Goal: Use online tool/utility: Utilize a website feature to perform a specific function

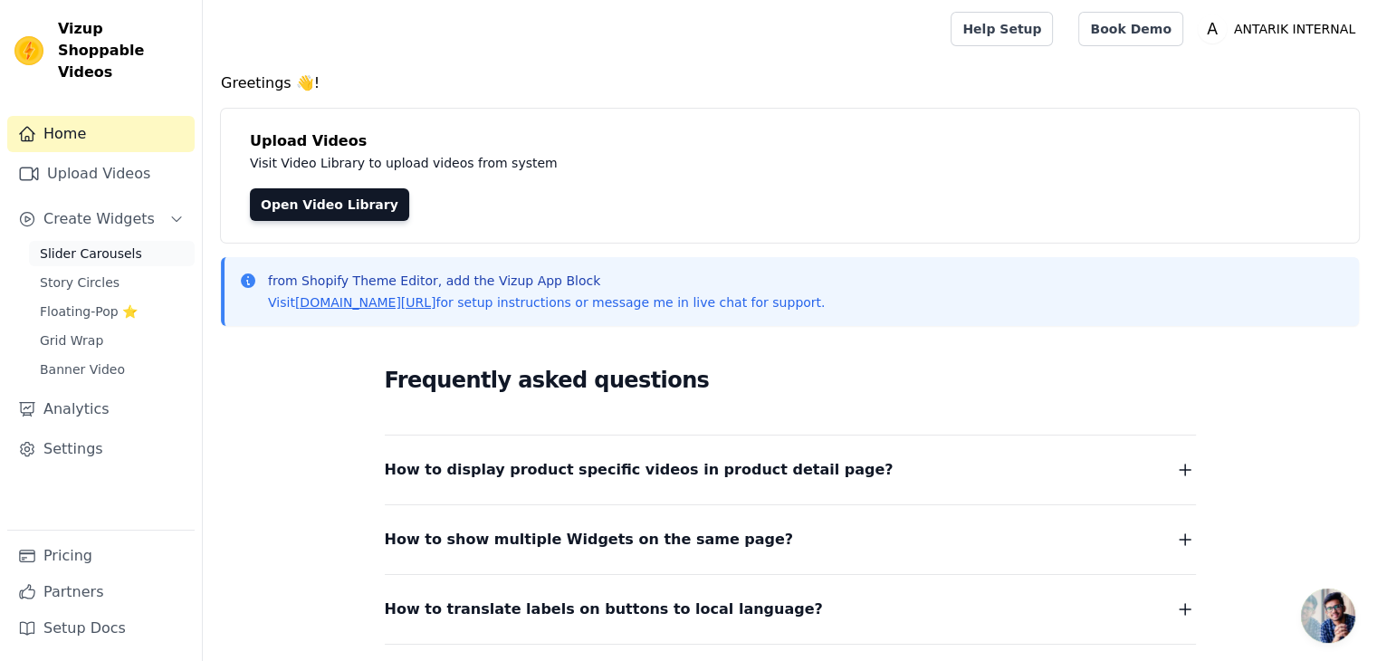
click at [123, 244] on span "Slider Carousels" at bounding box center [91, 253] width 102 height 18
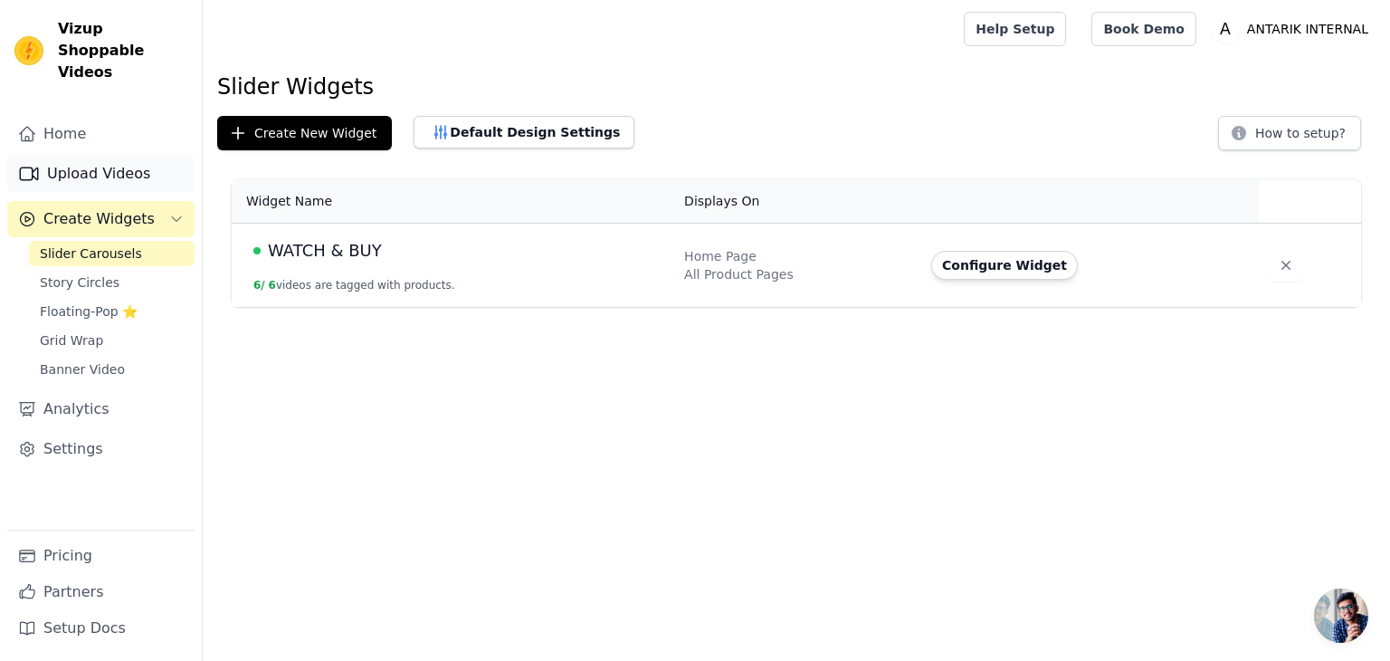
click at [87, 167] on link "Upload Videos" at bounding box center [100, 174] width 187 height 36
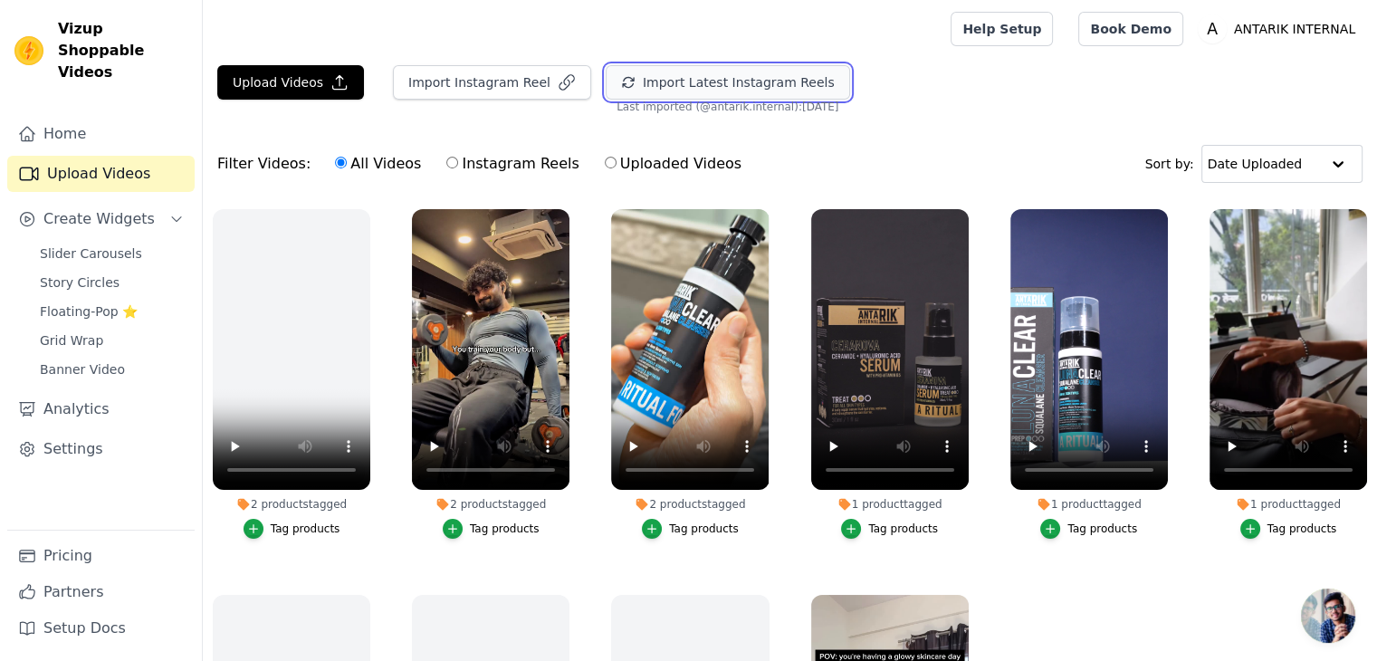
click at [671, 80] on button "Import Latest Instagram Reels" at bounding box center [728, 82] width 244 height 34
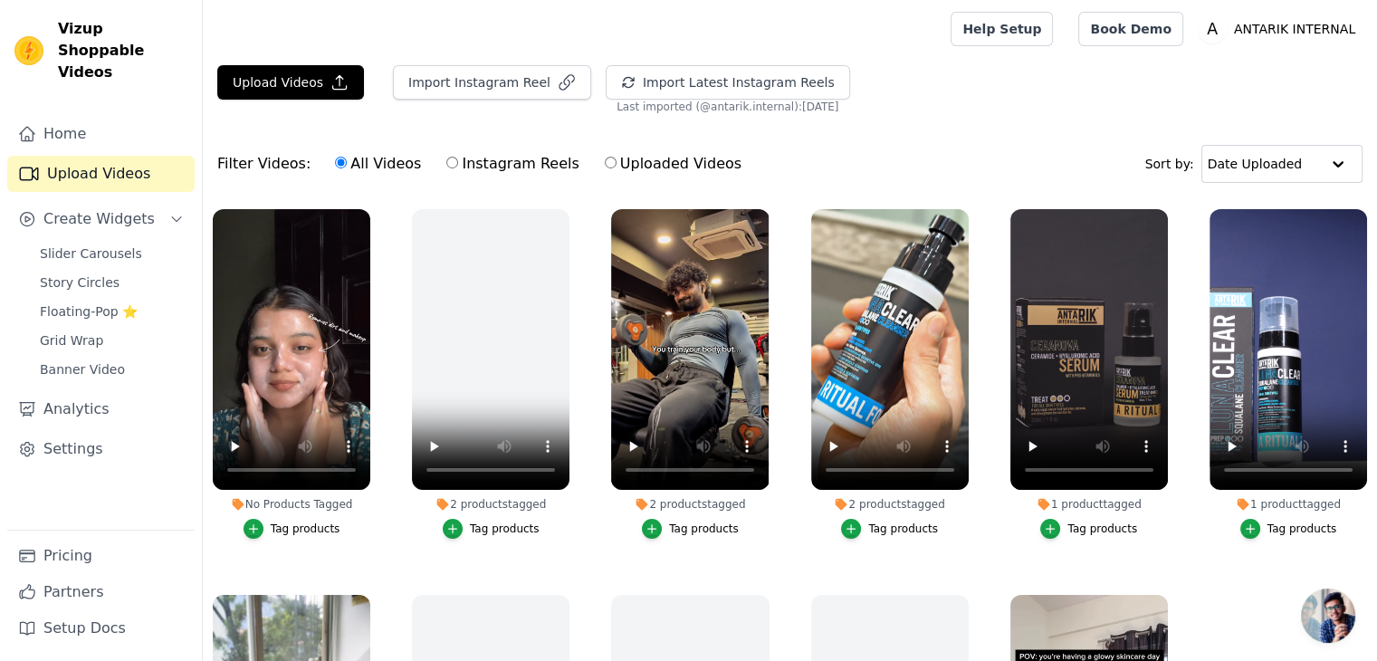
click at [290, 524] on div "Tag products" at bounding box center [306, 528] width 70 height 14
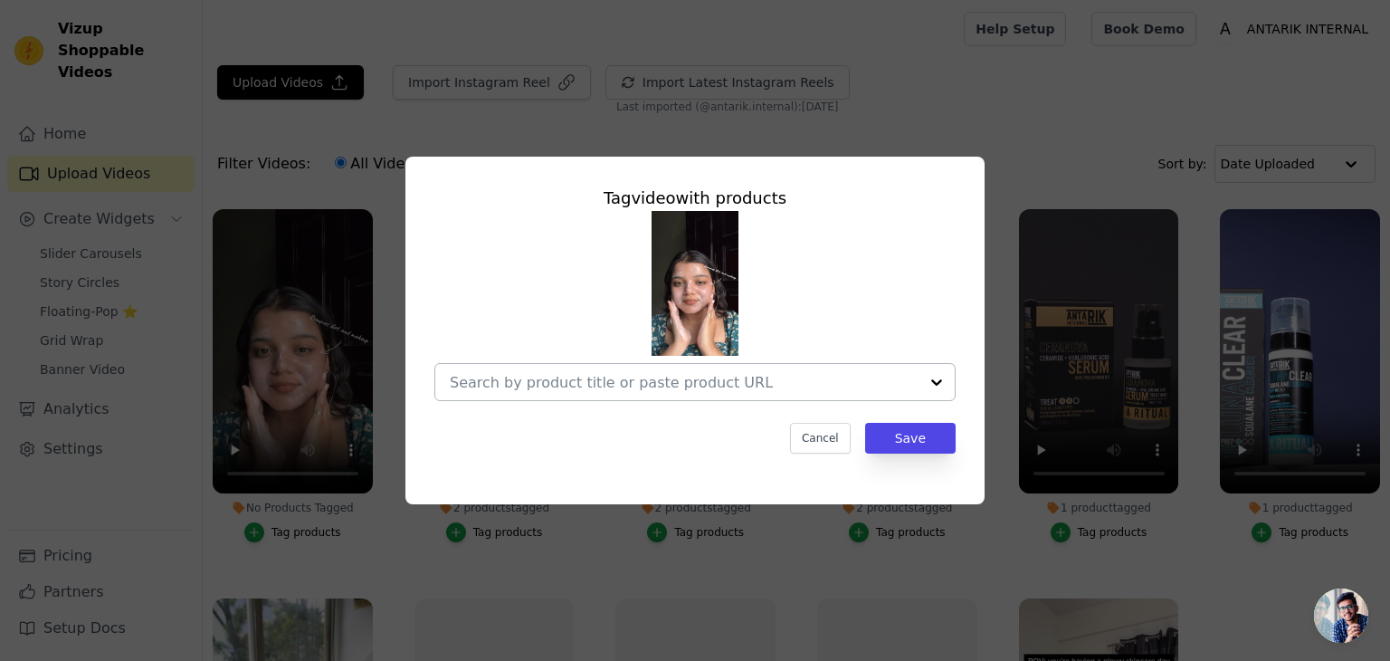
click at [695, 393] on div at bounding box center [684, 382] width 469 height 36
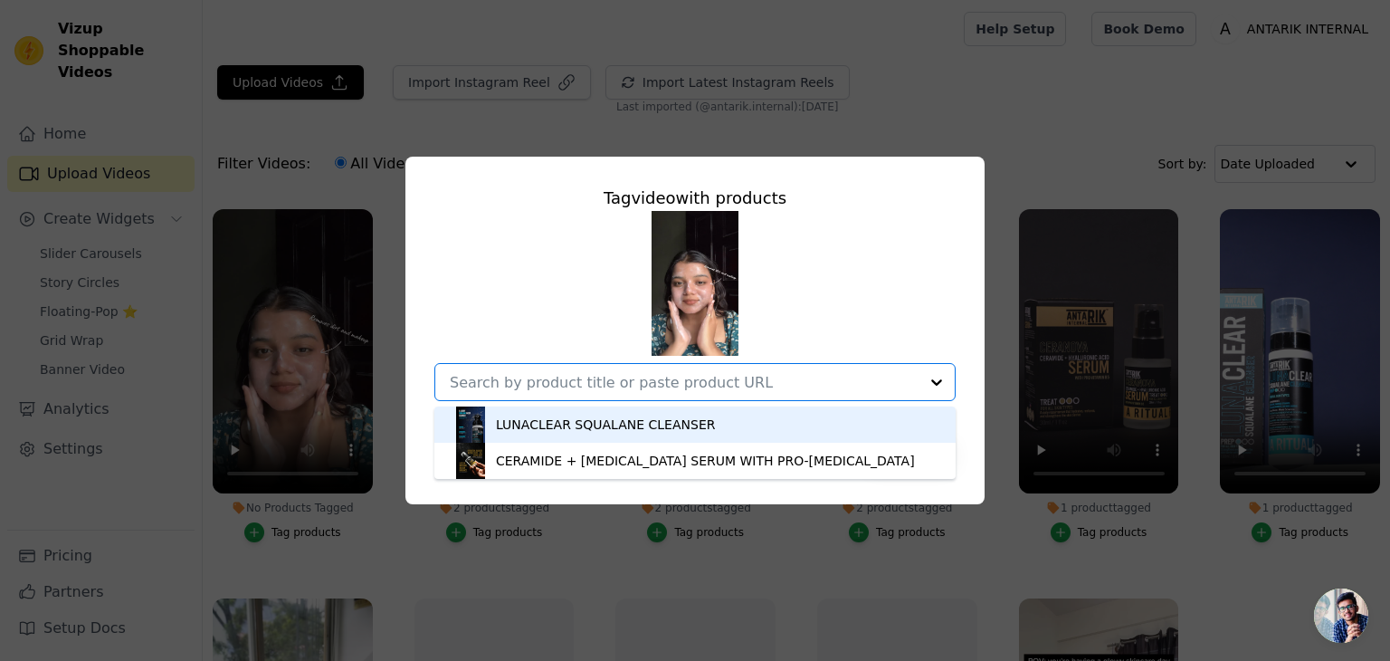
click at [660, 417] on div "LUNACLEAR SQUALANE CLEANSER" at bounding box center [605, 424] width 219 height 18
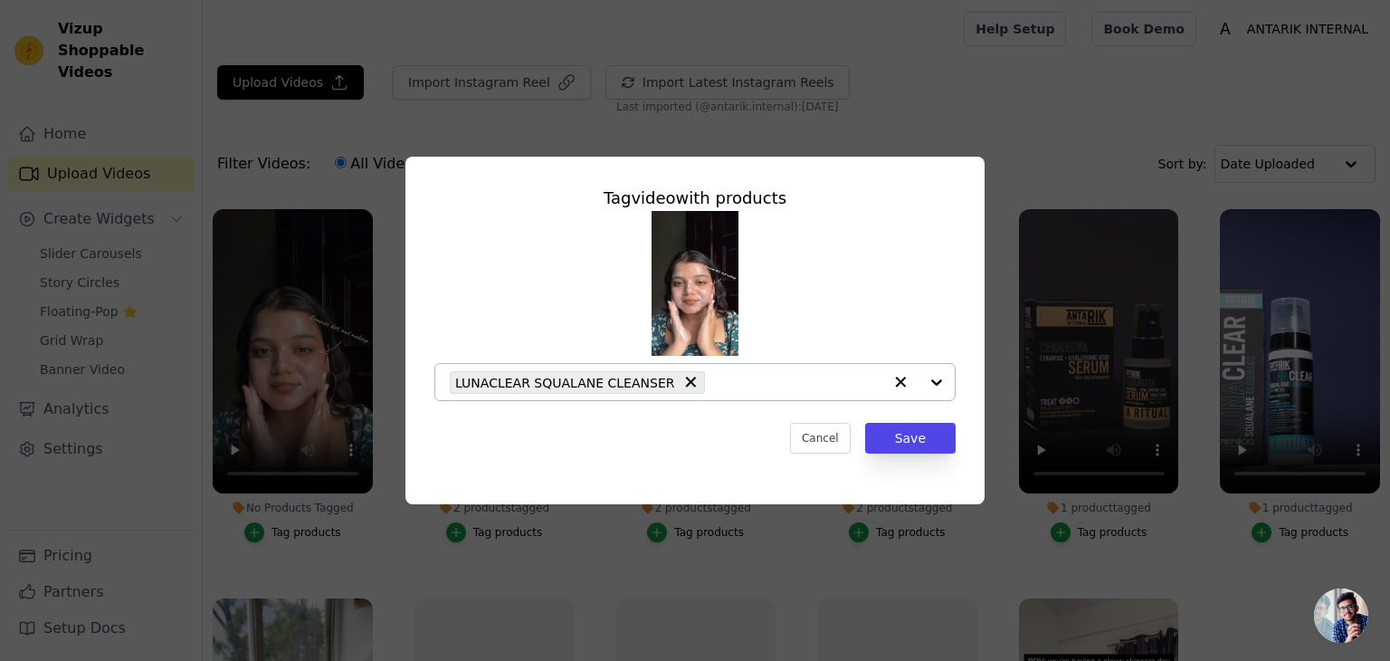
click at [938, 392] on div at bounding box center [918, 382] width 72 height 36
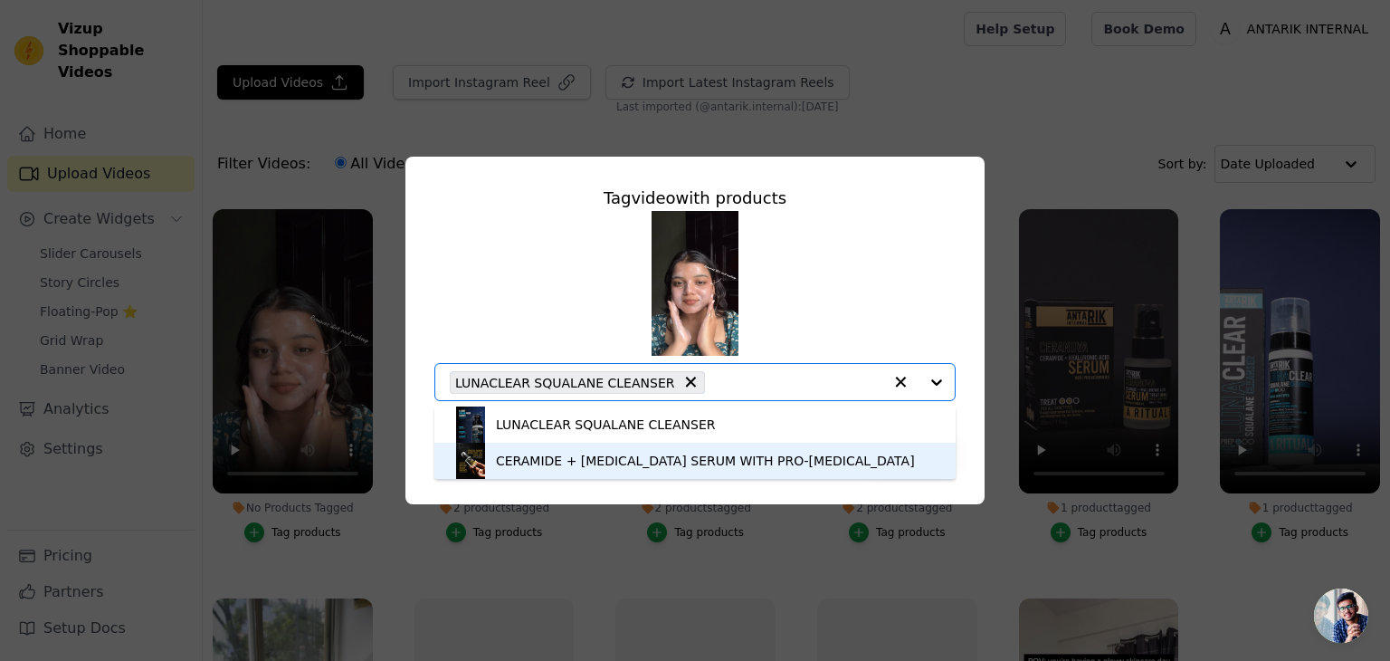
click at [849, 457] on div "CERAMIDE + [MEDICAL_DATA] SERUM WITH PRO-[MEDICAL_DATA]" at bounding box center [705, 461] width 419 height 18
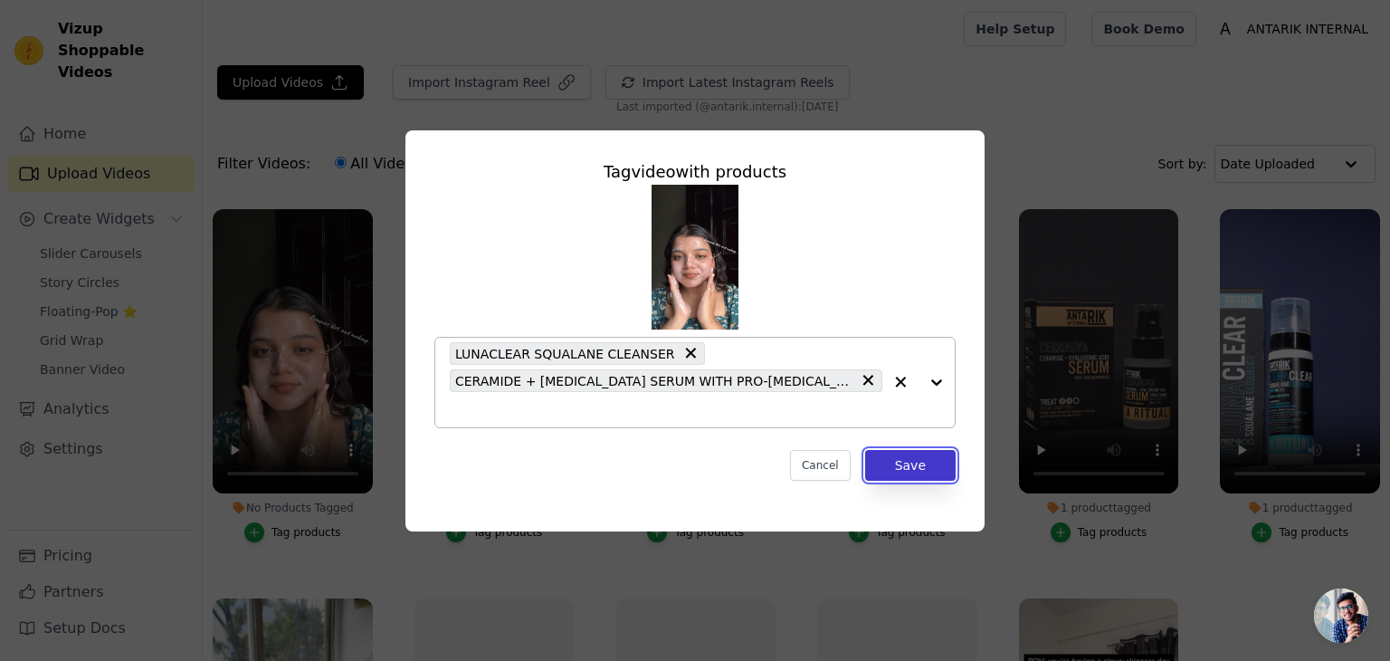
click at [923, 456] on button "Save" at bounding box center [910, 465] width 91 height 31
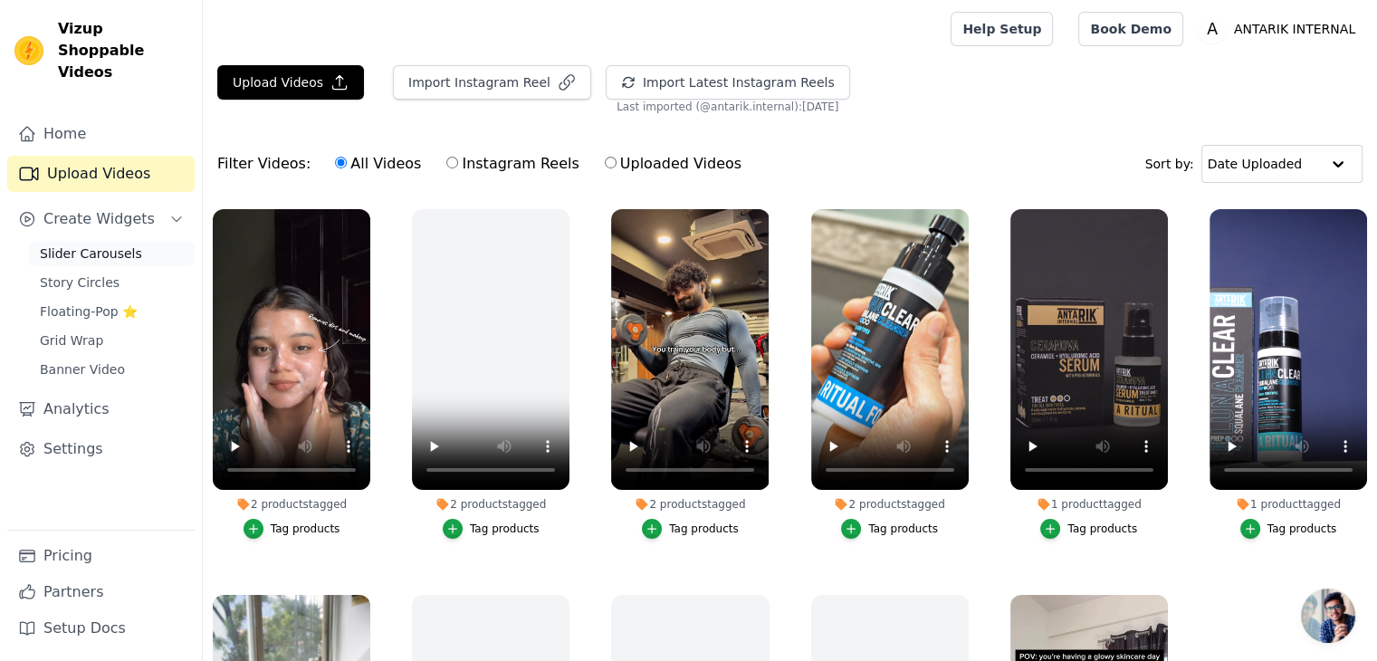
click at [65, 244] on span "Slider Carousels" at bounding box center [91, 253] width 102 height 18
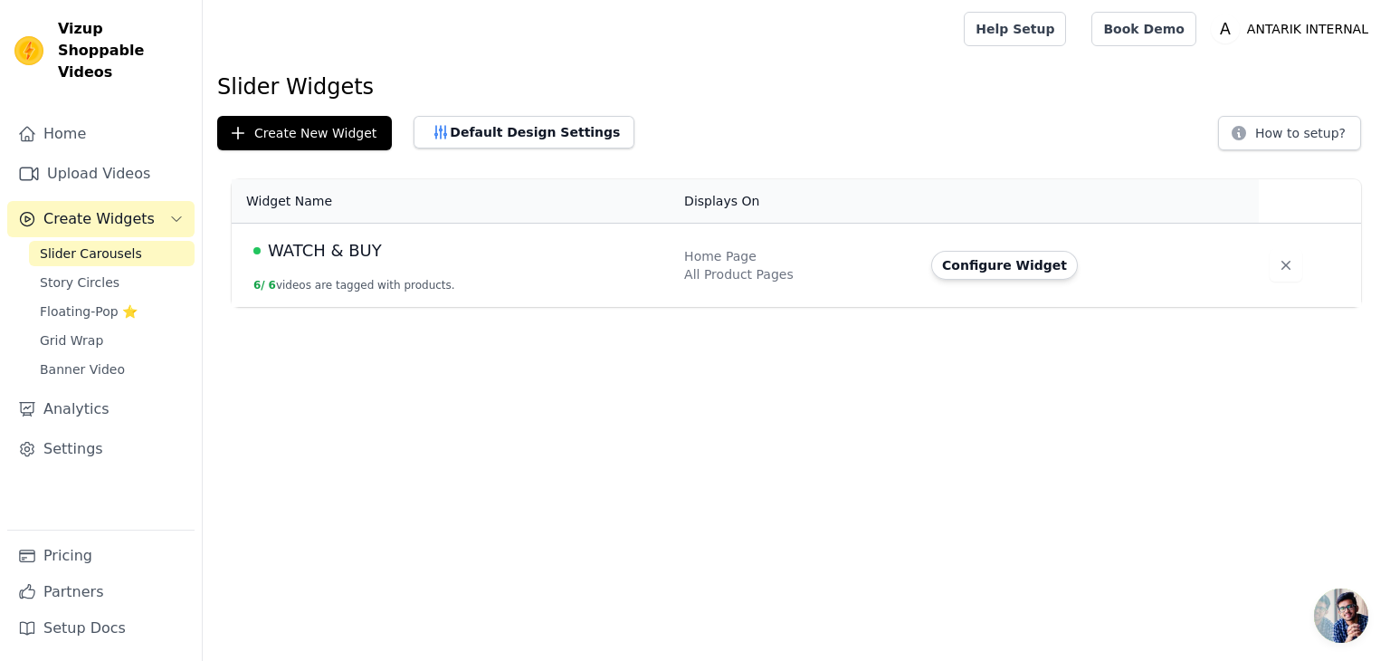
click at [356, 262] on span "WATCH & BUY" at bounding box center [325, 250] width 114 height 25
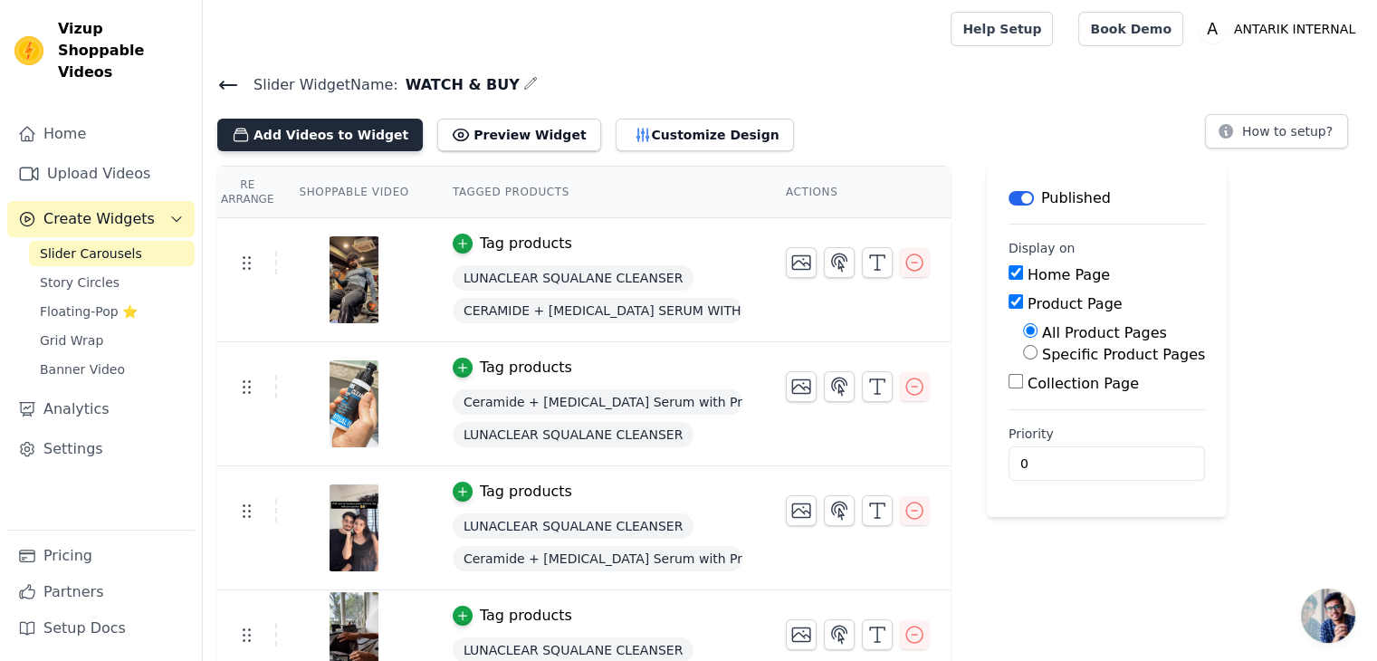
click at [324, 135] on button "Add Videos to Widget" at bounding box center [319, 135] width 205 height 33
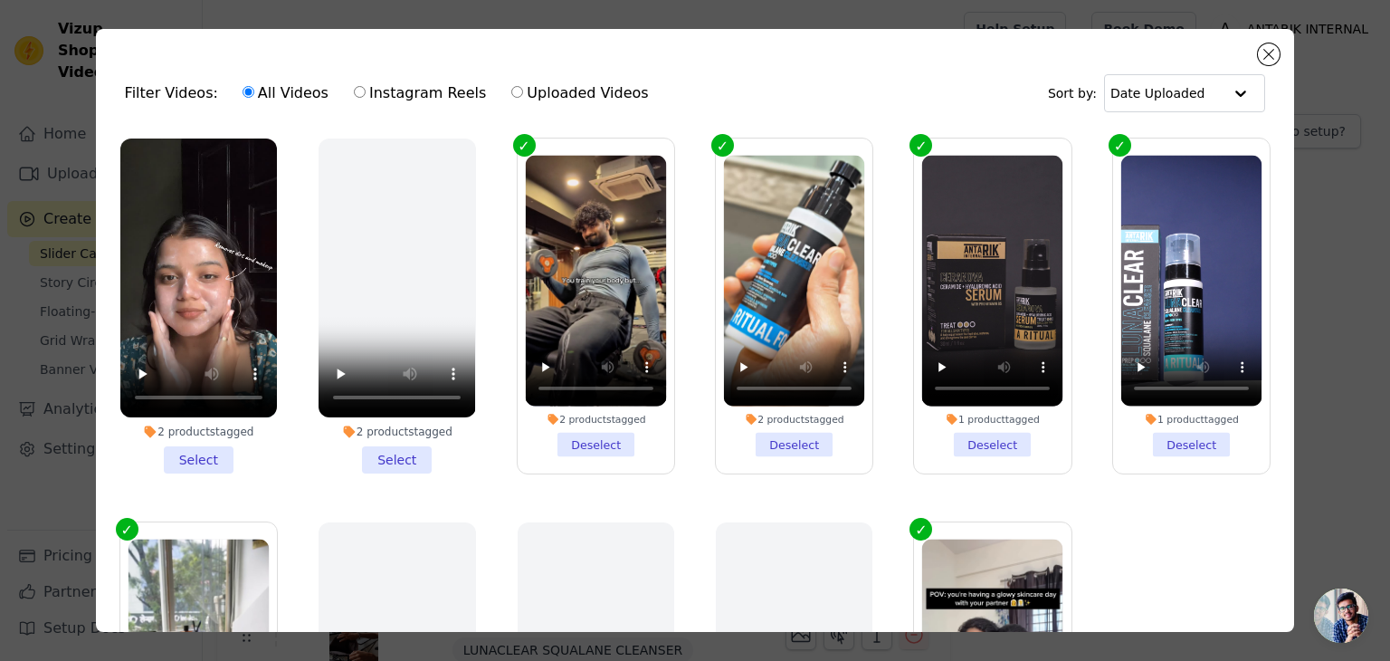
click at [192, 452] on li "2 products tagged Select" at bounding box center [198, 305] width 157 height 335
click at [0, 0] on input "2 products tagged Select" at bounding box center [0, 0] width 0 height 0
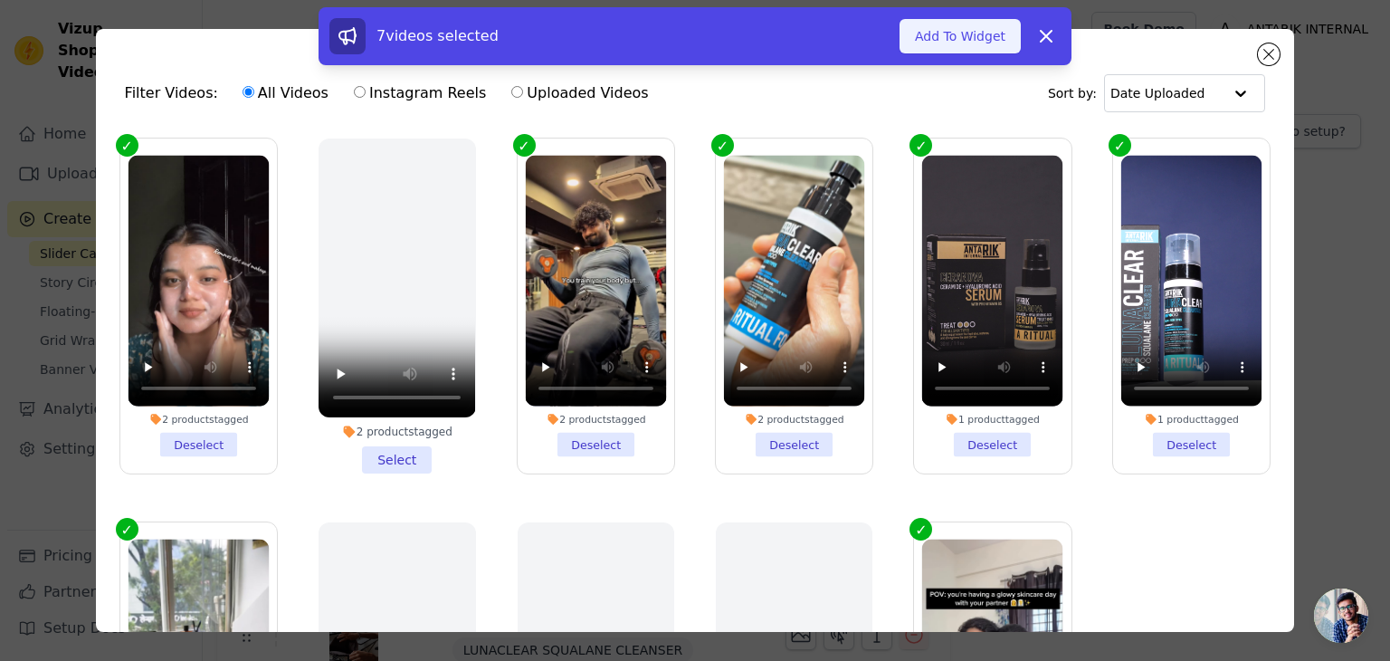
click at [999, 50] on button "Add To Widget" at bounding box center [960, 36] width 121 height 34
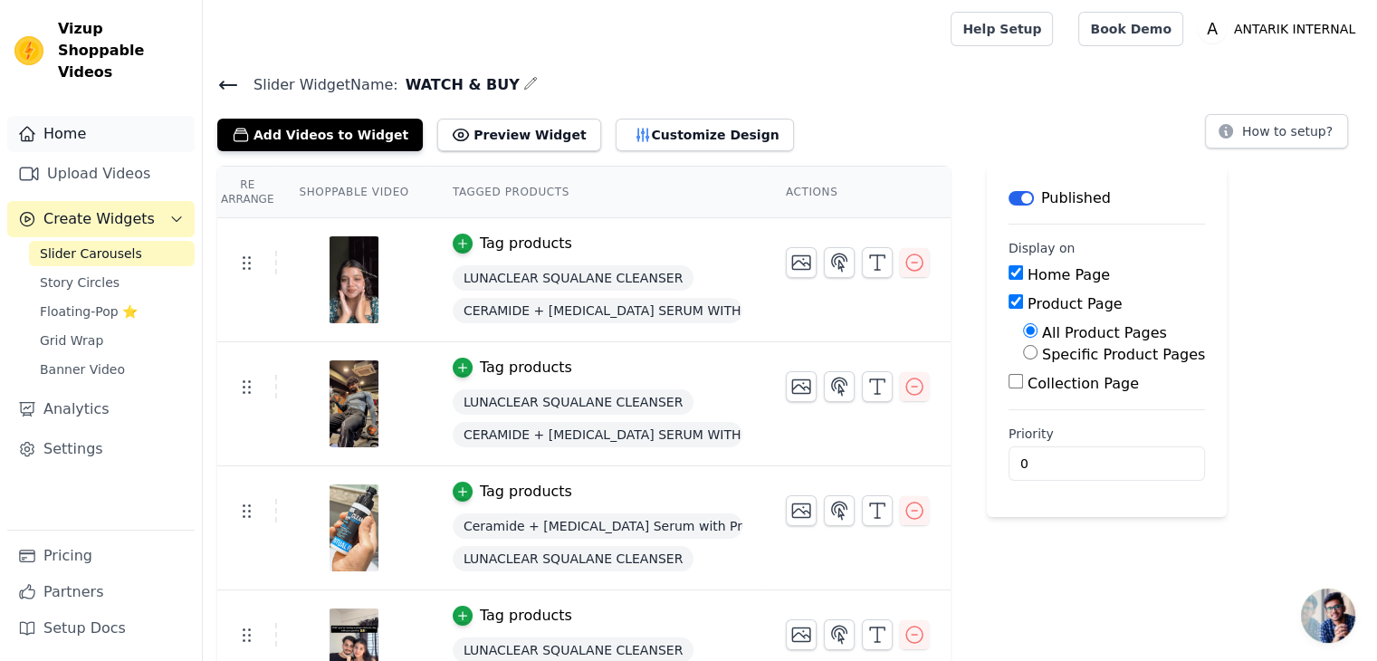
click at [94, 122] on link "Home" at bounding box center [100, 134] width 187 height 36
